Goal: Task Accomplishment & Management: Complete application form

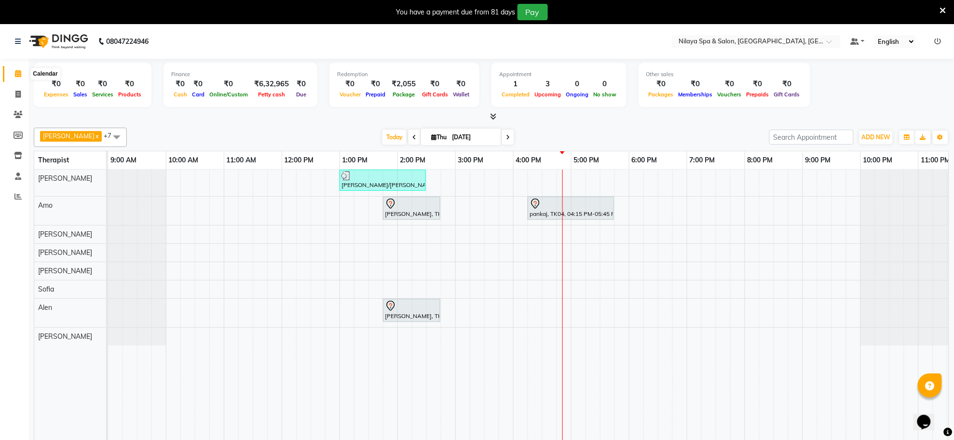
click at [18, 72] on icon at bounding box center [18, 73] width 6 height 7
click at [17, 92] on icon at bounding box center [17, 94] width 5 height 7
select select "service"
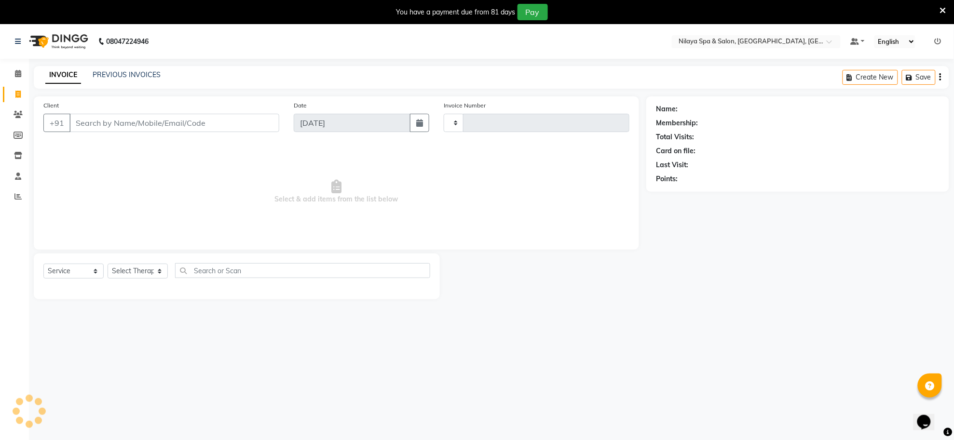
type input "1273"
select select "8283"
click at [137, 271] on select "Select Therapist [PERSON_NAME] [PERSON_NAME] [PERSON_NAME] [PERSON_NAME] Manage…" at bounding box center [138, 271] width 60 height 15
select select "80693"
click at [108, 264] on select "Select Therapist [PERSON_NAME] [PERSON_NAME] [PERSON_NAME] [PERSON_NAME] Manage…" at bounding box center [138, 271] width 60 height 15
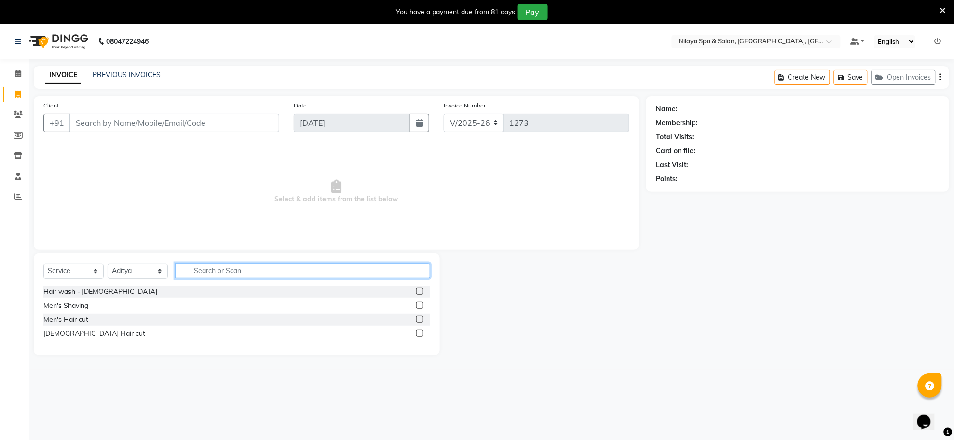
click at [203, 271] on input "text" at bounding box center [302, 270] width 255 height 15
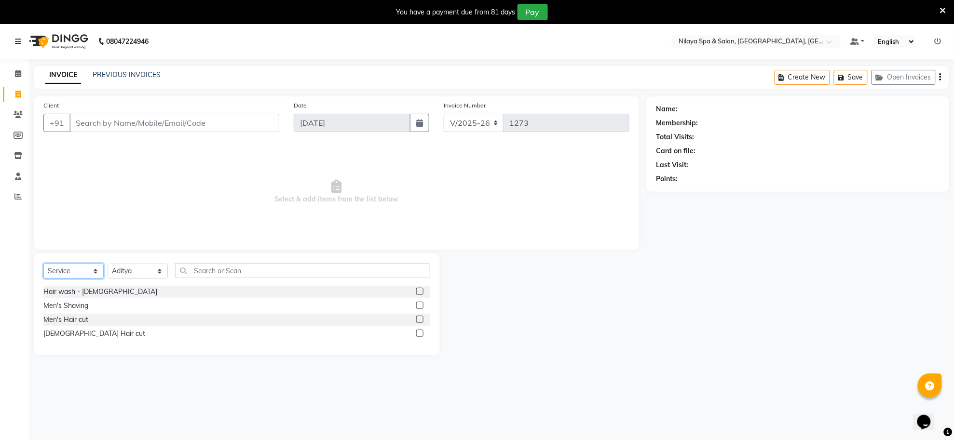
click at [66, 273] on select "Select Service Product Membership Package Voucher Prepaid Gift Card" at bounding box center [73, 271] width 60 height 15
select select "package"
click at [43, 264] on select "Select Service Product Membership Package Voucher Prepaid Gift Card" at bounding box center [73, 271] width 60 height 15
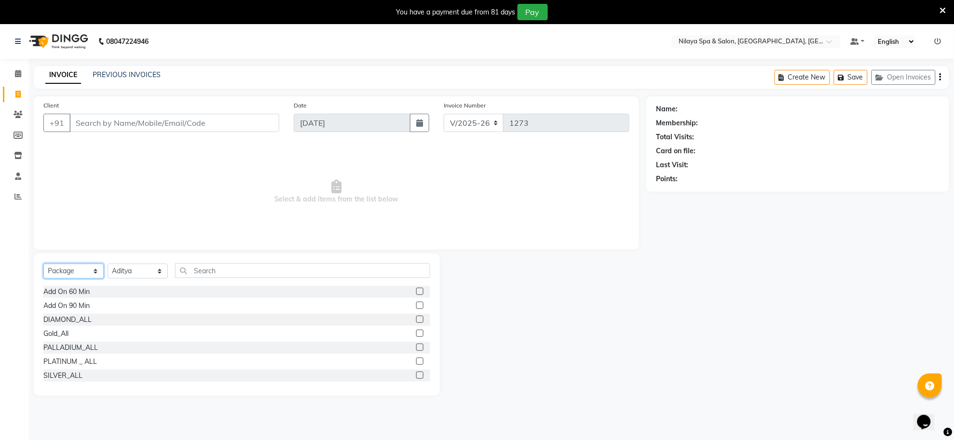
scroll to position [43, 0]
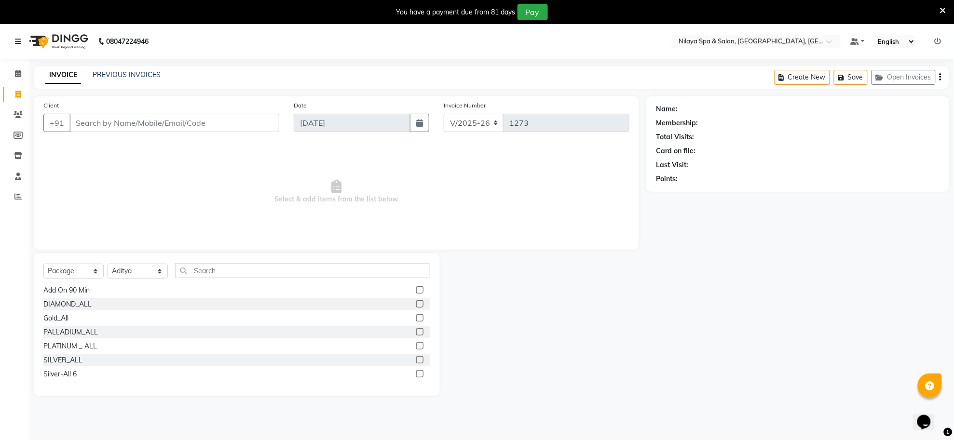
click at [416, 360] on label at bounding box center [419, 359] width 7 height 7
click at [416, 360] on input "checkbox" at bounding box center [419, 360] width 6 height 6
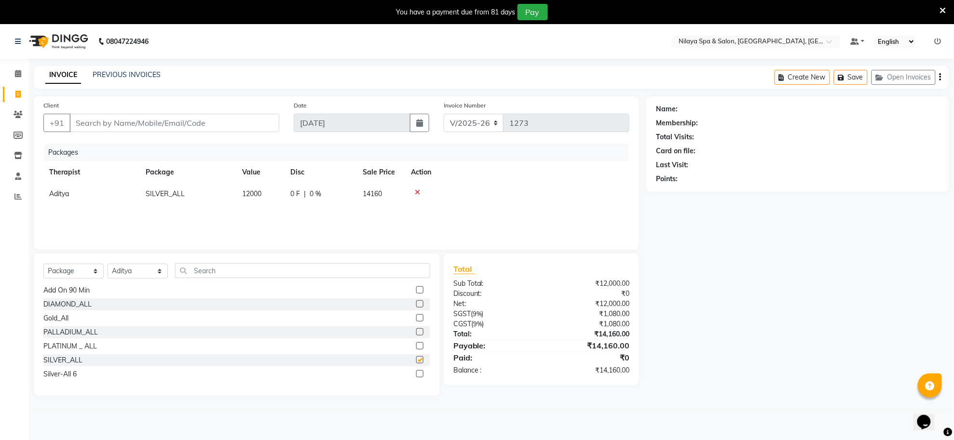
checkbox input "false"
click at [17, 76] on icon at bounding box center [18, 73] width 6 height 7
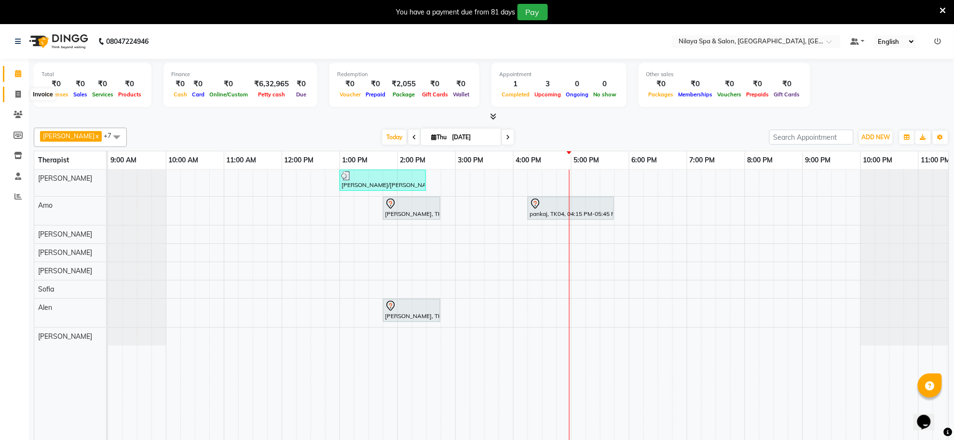
click at [19, 95] on icon at bounding box center [17, 94] width 5 height 7
select select "service"
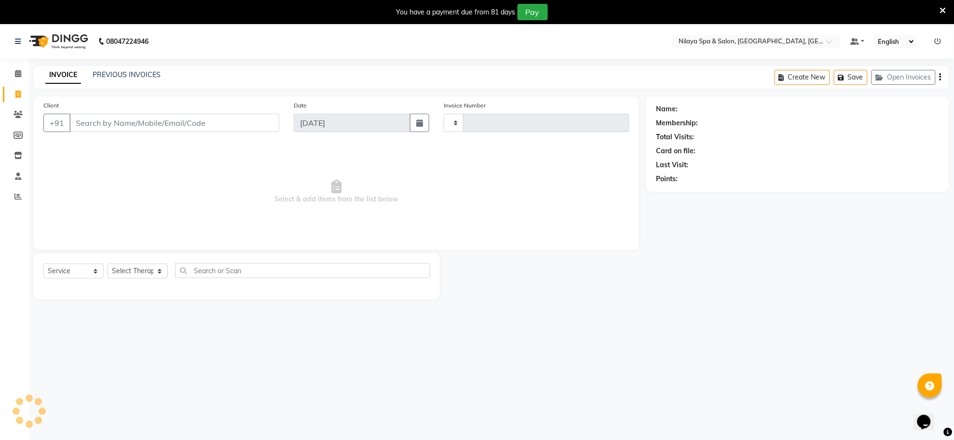
type input "1273"
select select "8283"
click at [178, 124] on input "Client" at bounding box center [174, 123] width 210 height 18
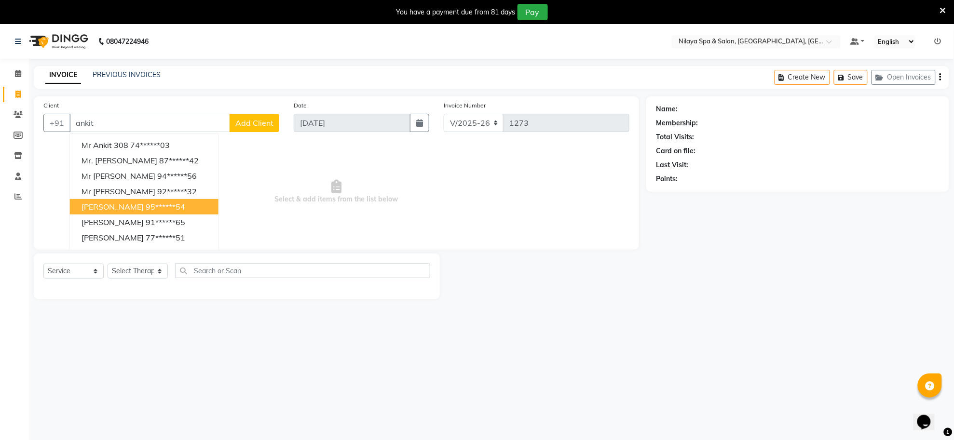
click at [147, 204] on ngb-highlight "95******54" at bounding box center [166, 207] width 40 height 10
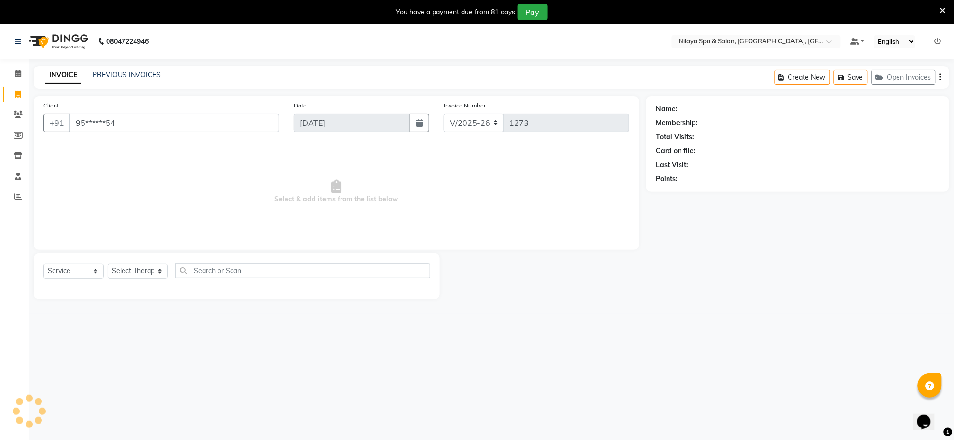
type input "95******54"
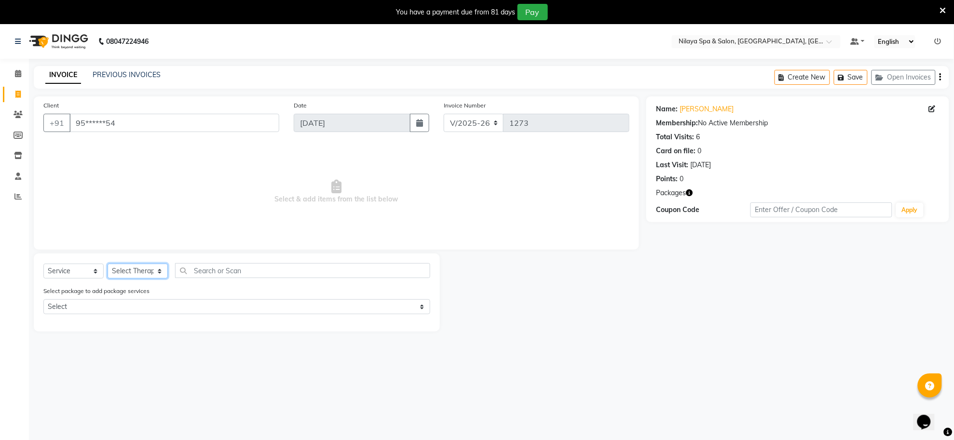
click at [133, 270] on select "Select Therapist [PERSON_NAME] [PERSON_NAME] [PERSON_NAME] [PERSON_NAME] Manage…" at bounding box center [138, 271] width 60 height 15
select select "80693"
click at [108, 264] on select "Select Therapist [PERSON_NAME] [PERSON_NAME] [PERSON_NAME] [PERSON_NAME] Manage…" at bounding box center [138, 271] width 60 height 15
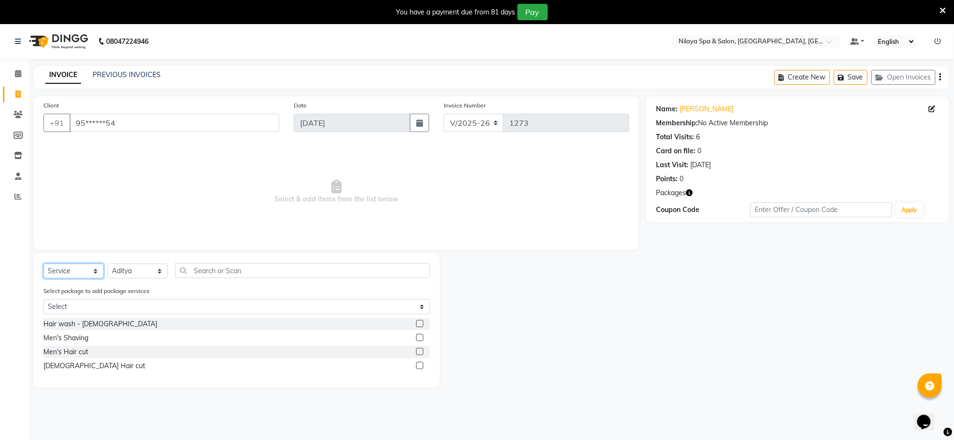
click at [70, 269] on select "Select Service Product Membership Package Voucher Prepaid Gift Card" at bounding box center [73, 271] width 60 height 15
select select "package"
click at [43, 264] on select "Select Service Product Membership Package Voucher Prepaid Gift Card" at bounding box center [73, 271] width 60 height 15
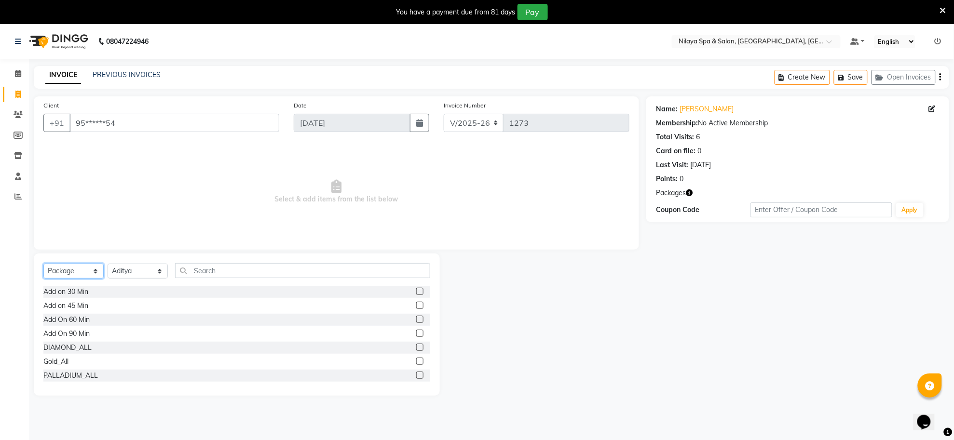
scroll to position [43, 0]
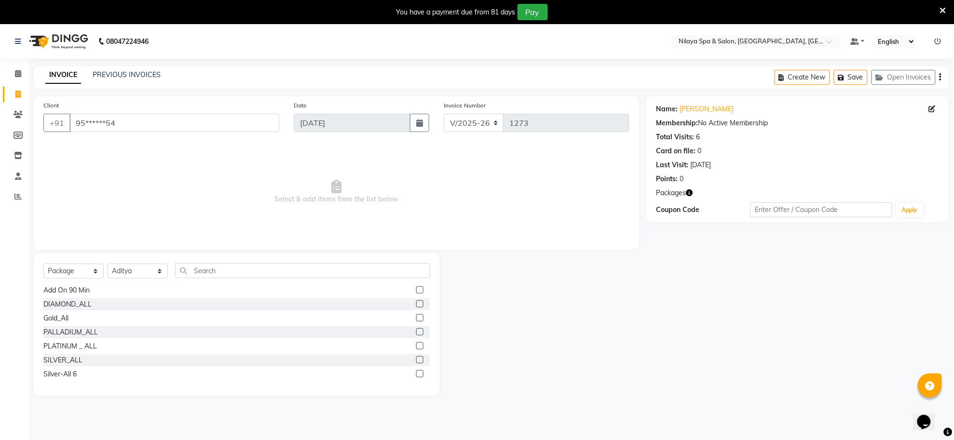
click at [416, 360] on label at bounding box center [419, 359] width 7 height 7
click at [416, 360] on input "checkbox" at bounding box center [419, 360] width 6 height 6
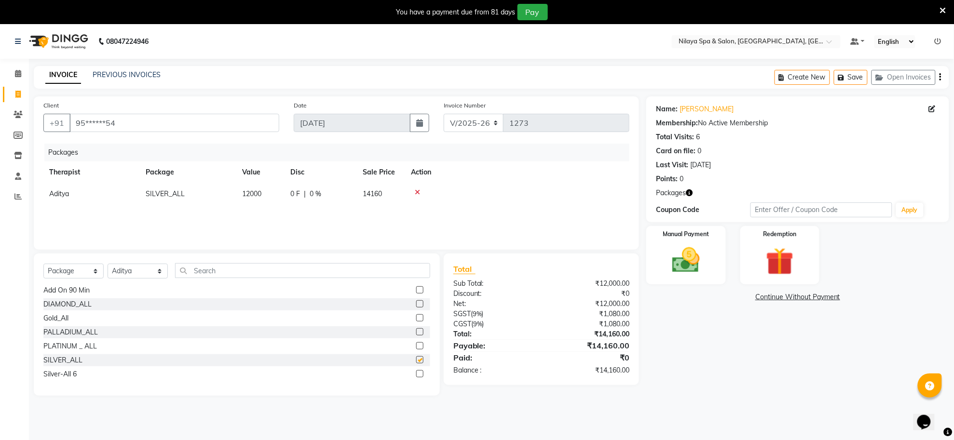
checkbox input "false"
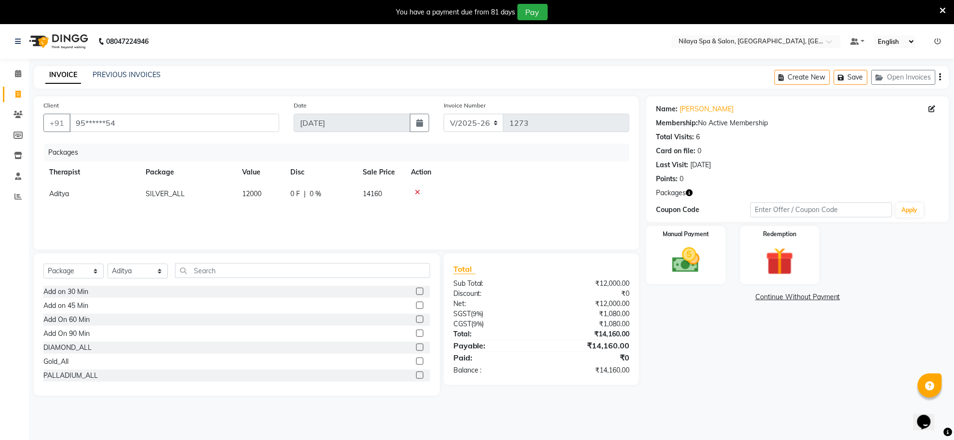
click at [416, 288] on label at bounding box center [419, 291] width 7 height 7
click at [416, 289] on input "checkbox" at bounding box center [419, 292] width 6 height 6
checkbox input "false"
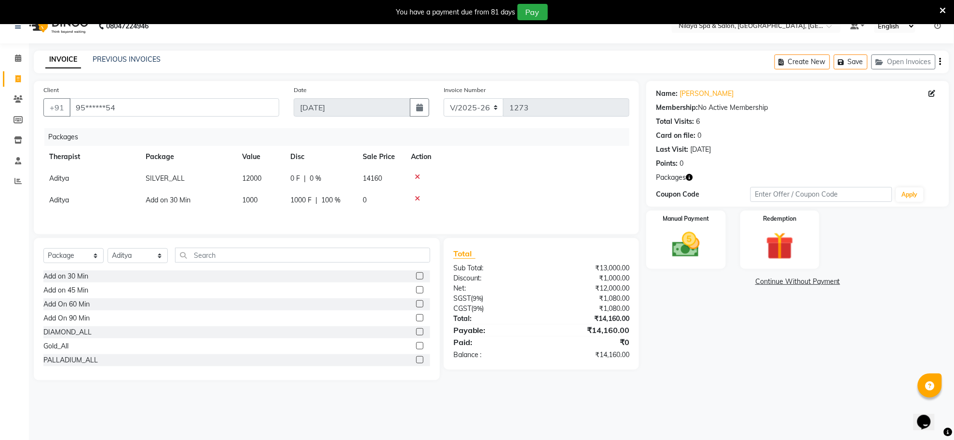
scroll to position [24, 0]
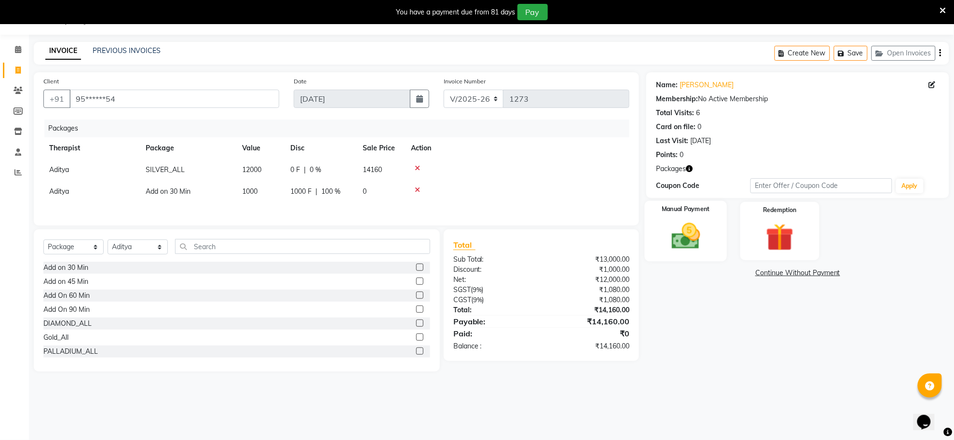
click at [694, 242] on img at bounding box center [686, 236] width 47 height 33
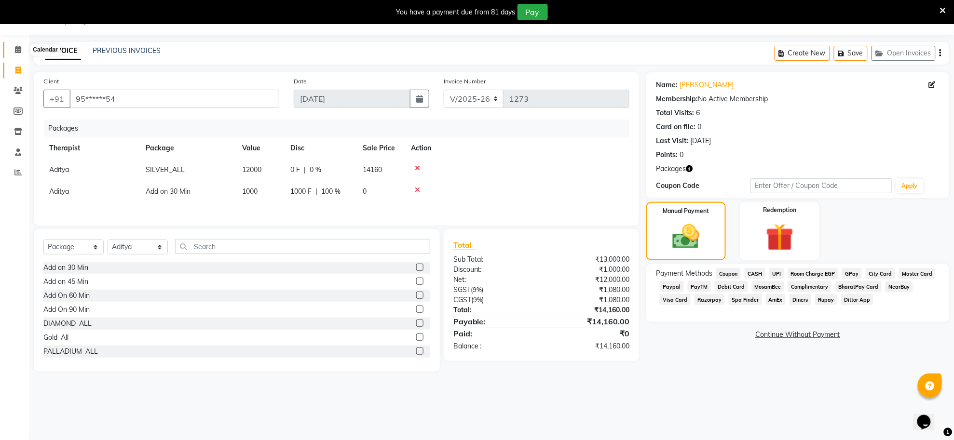
click at [17, 52] on icon at bounding box center [18, 49] width 6 height 7
